Goal: Transaction & Acquisition: Book appointment/travel/reservation

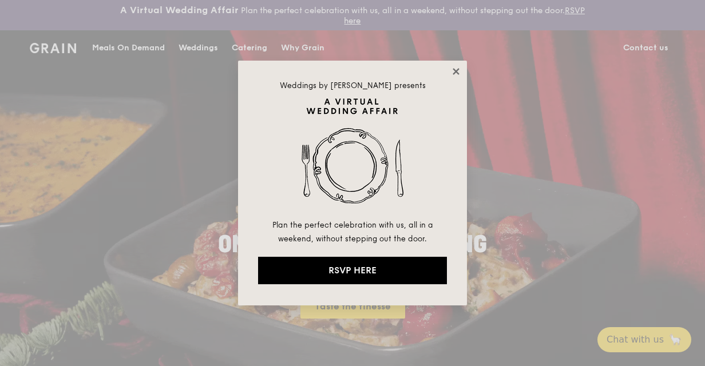
click at [456, 69] on icon at bounding box center [456, 71] width 10 height 10
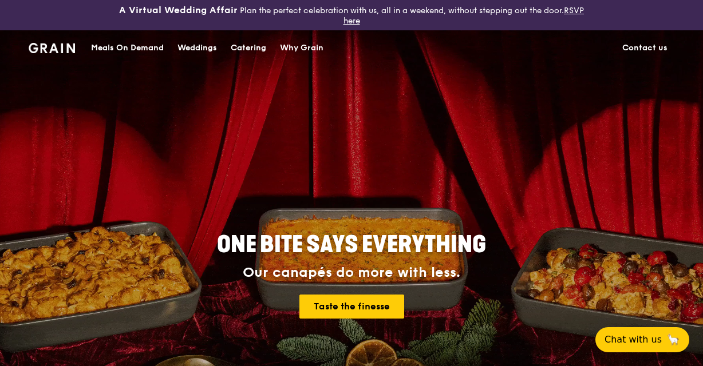
click at [240, 47] on div "Catering" at bounding box center [248, 48] width 35 height 34
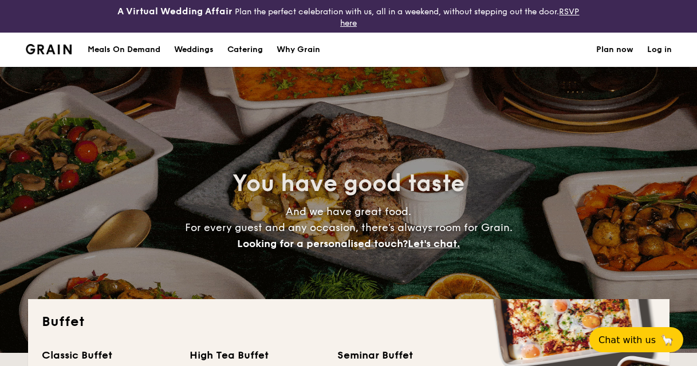
select select
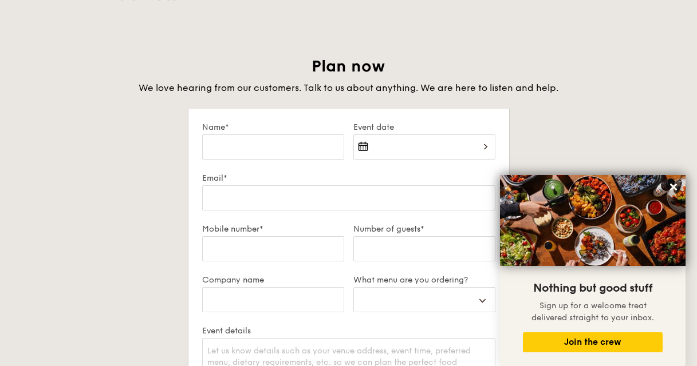
scroll to position [2290, 0]
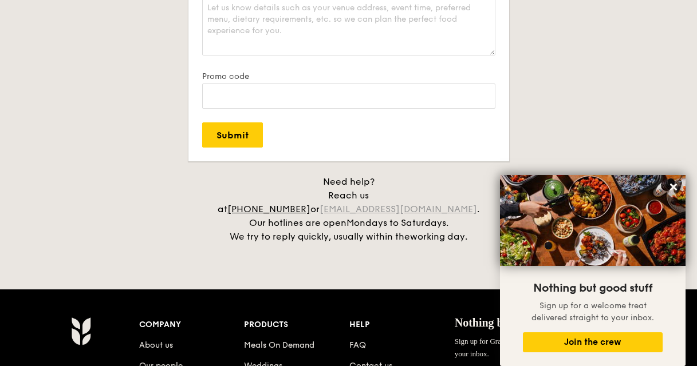
click at [410, 204] on link "[EMAIL_ADDRESS][DOMAIN_NAME]" at bounding box center [397, 209] width 157 height 11
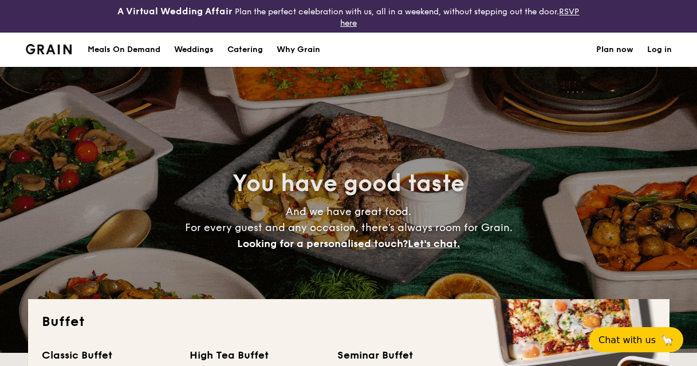
select select
